Goal: Find contact information: Find contact information

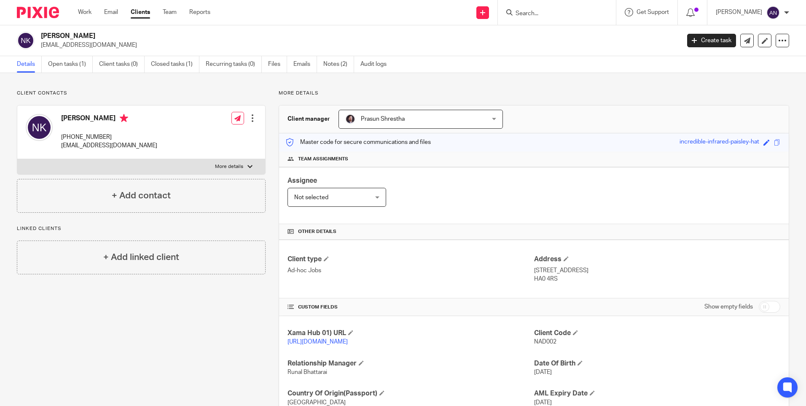
scroll to position [70, 0]
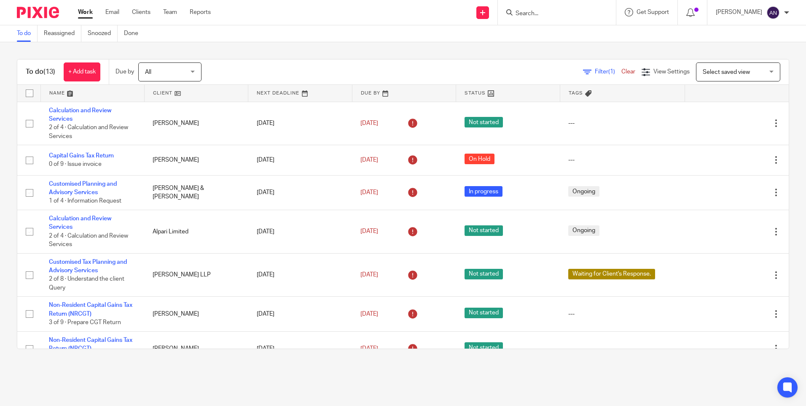
click at [533, 13] on input "Search" at bounding box center [553, 14] width 76 height 8
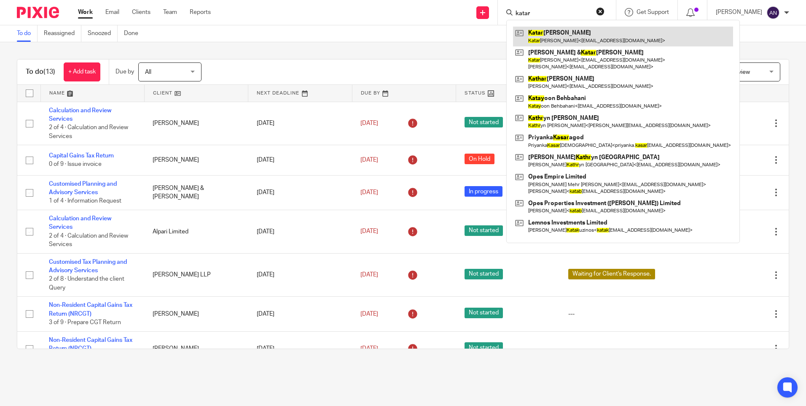
type input "katar"
click at [571, 45] on link at bounding box center [623, 36] width 220 height 19
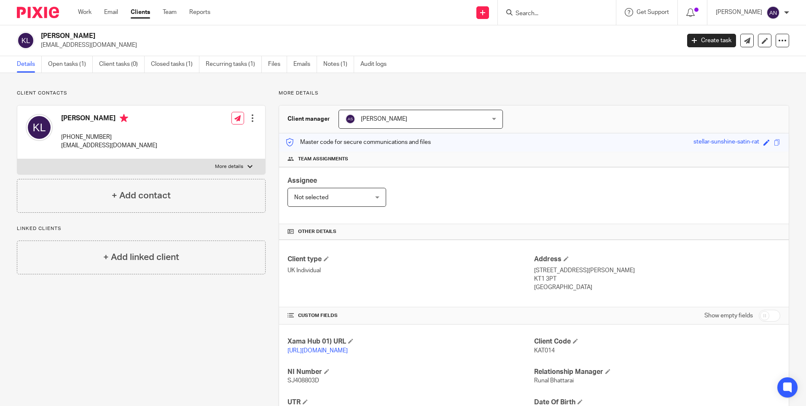
click at [476, 100] on div "More details Client manager [PERSON_NAME] [PERSON_NAME] [PERSON_NAME] [PERSON_N…" at bounding box center [528, 289] width 524 height 399
drag, startPoint x: 109, startPoint y: 137, endPoint x: 59, endPoint y: 134, distance: 50.7
click at [59, 134] on div "[PERSON_NAME] [PHONE_NUMBER] [EMAIL_ADDRESS][DOMAIN_NAME]" at bounding box center [92, 132] width 132 height 45
copy p "[PHONE_NUMBER]"
click at [136, 143] on div "[PERSON_NAME] [PHONE_NUMBER] [EMAIL_ADDRESS][DOMAIN_NAME] Edit contact Create c…" at bounding box center [141, 132] width 248 height 54
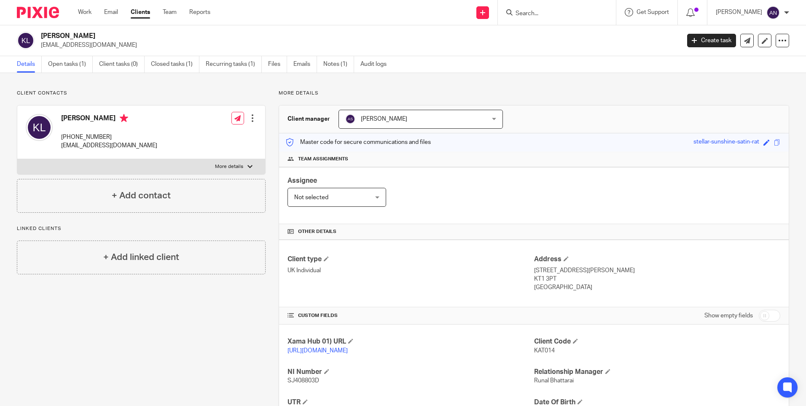
click at [598, 91] on p "More details" at bounding box center [534, 93] width 511 height 7
click at [650, 92] on p "More details" at bounding box center [534, 93] width 511 height 7
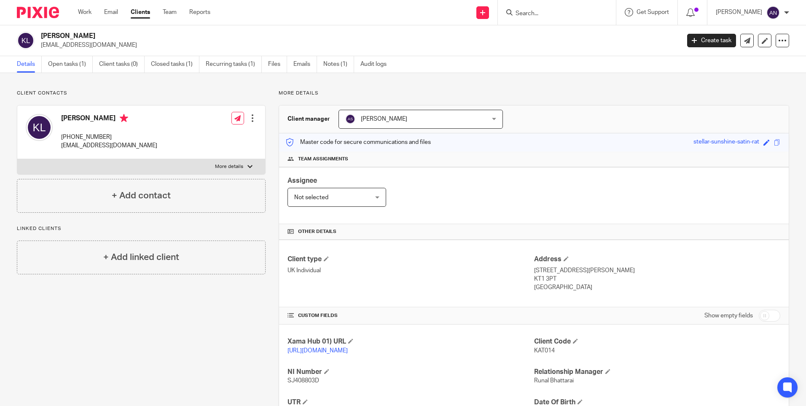
click at [650, 92] on p "More details" at bounding box center [534, 93] width 511 height 7
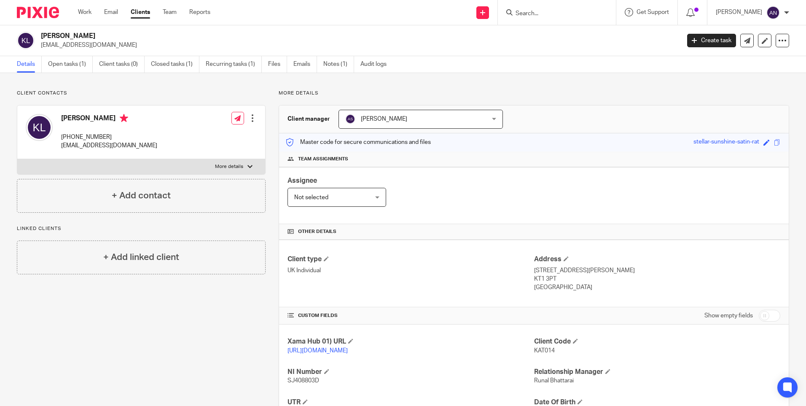
click at [650, 92] on p "More details" at bounding box center [534, 93] width 511 height 7
click at [649, 92] on p "More details" at bounding box center [534, 93] width 511 height 7
